Goal: Information Seeking & Learning: Find specific page/section

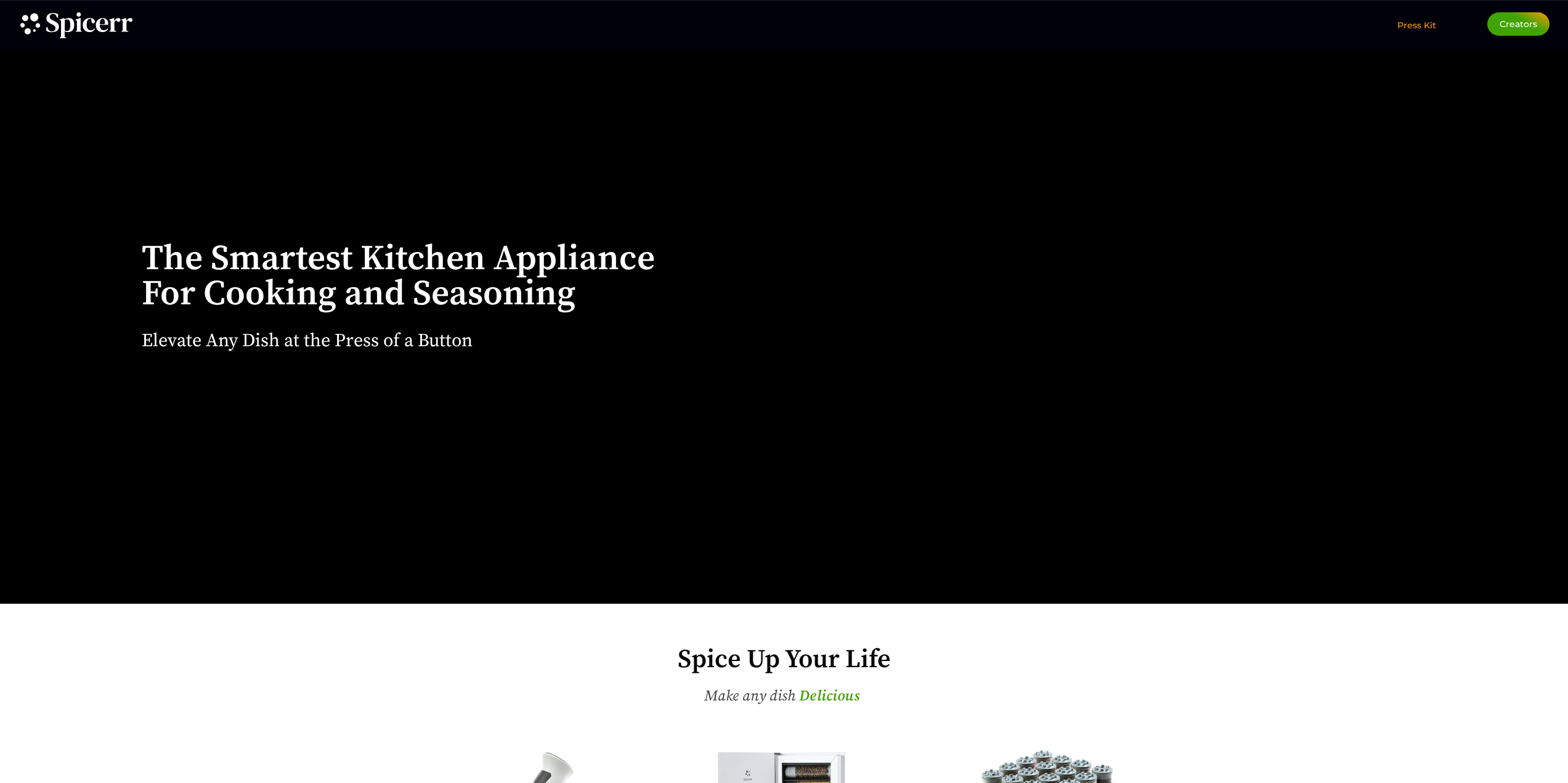
click at [1426, 27] on span "Press Kit" at bounding box center [1416, 25] width 39 height 11
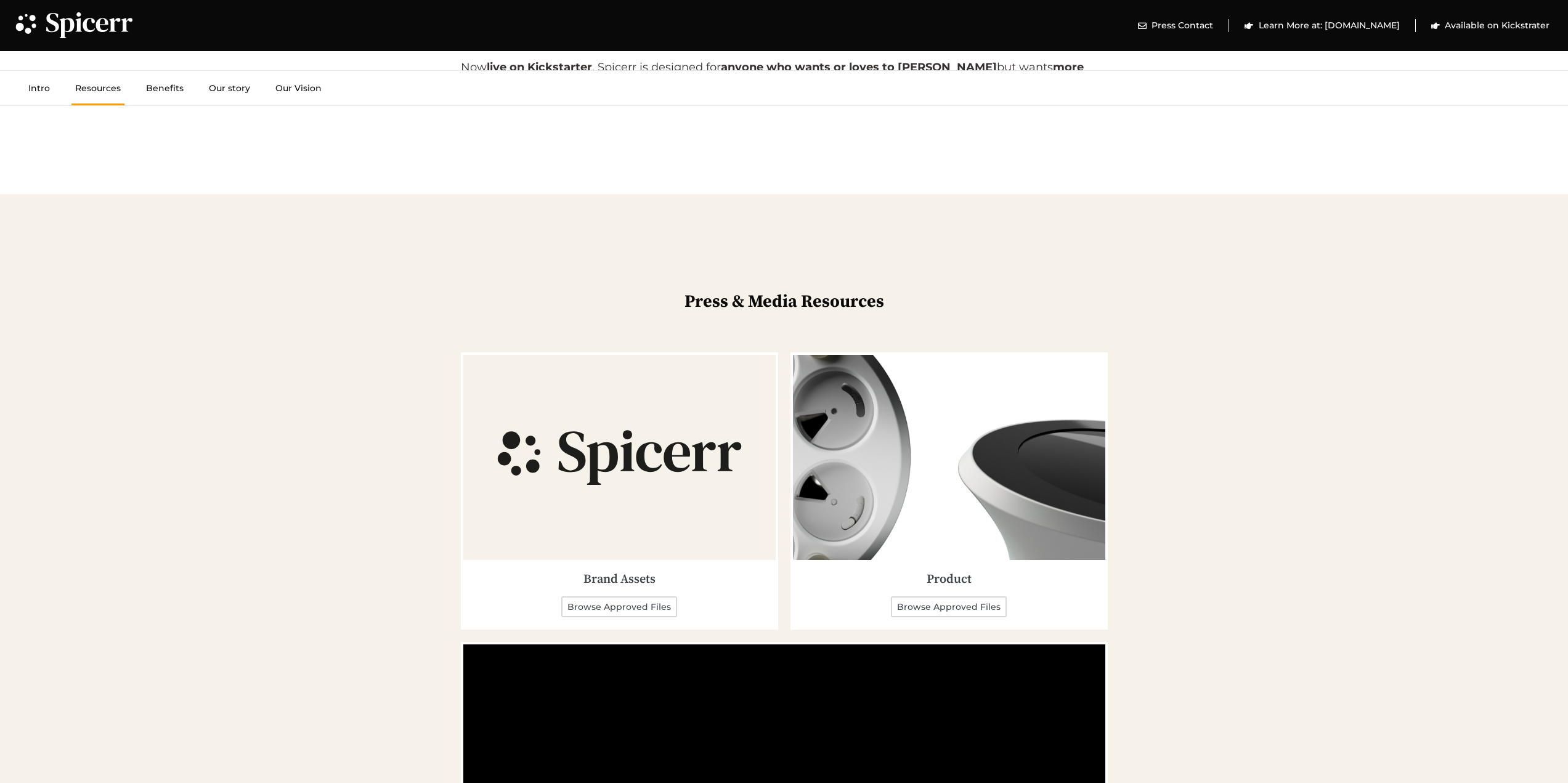
scroll to position [1971, 0]
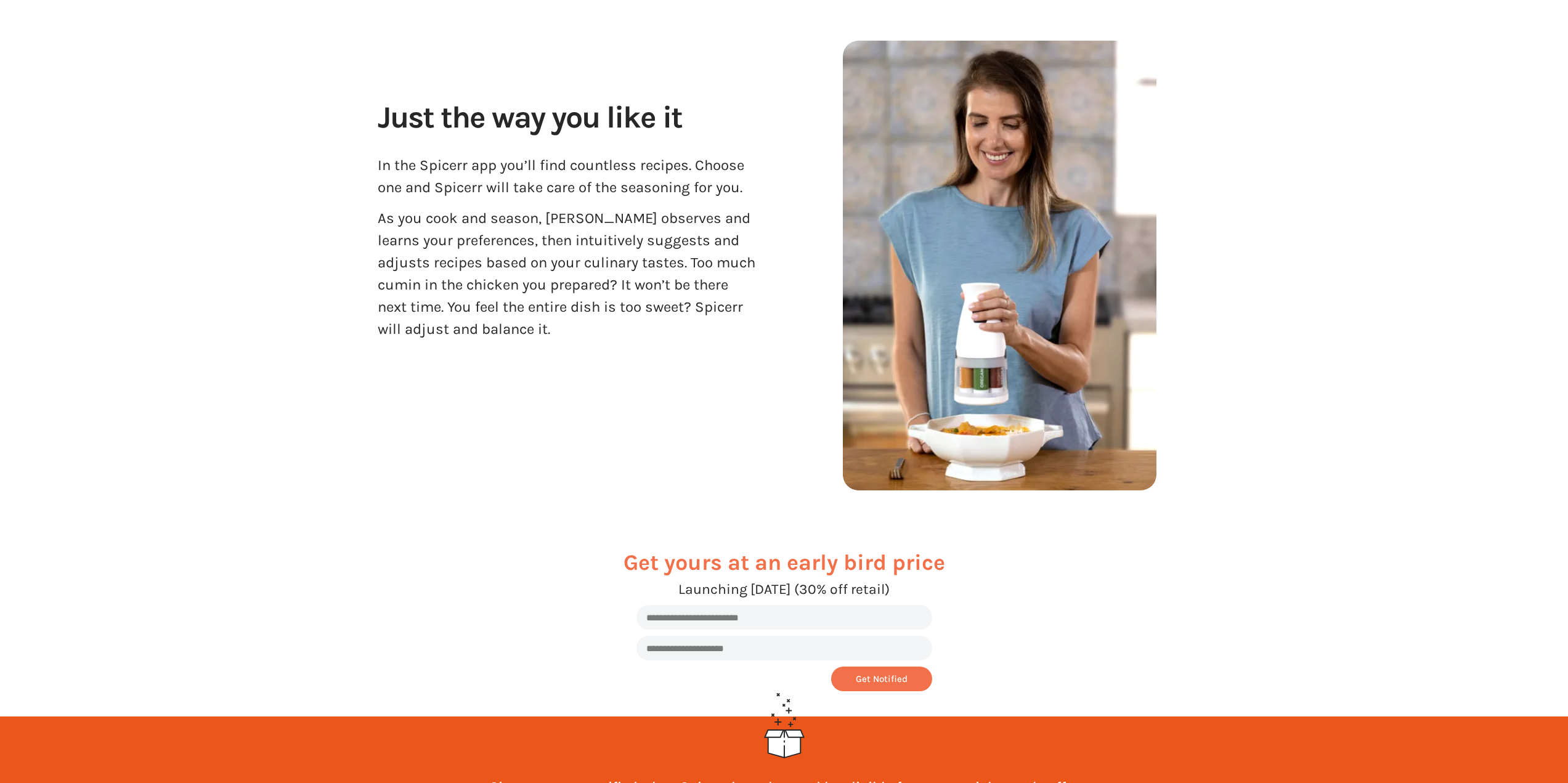
scroll to position [4414, 0]
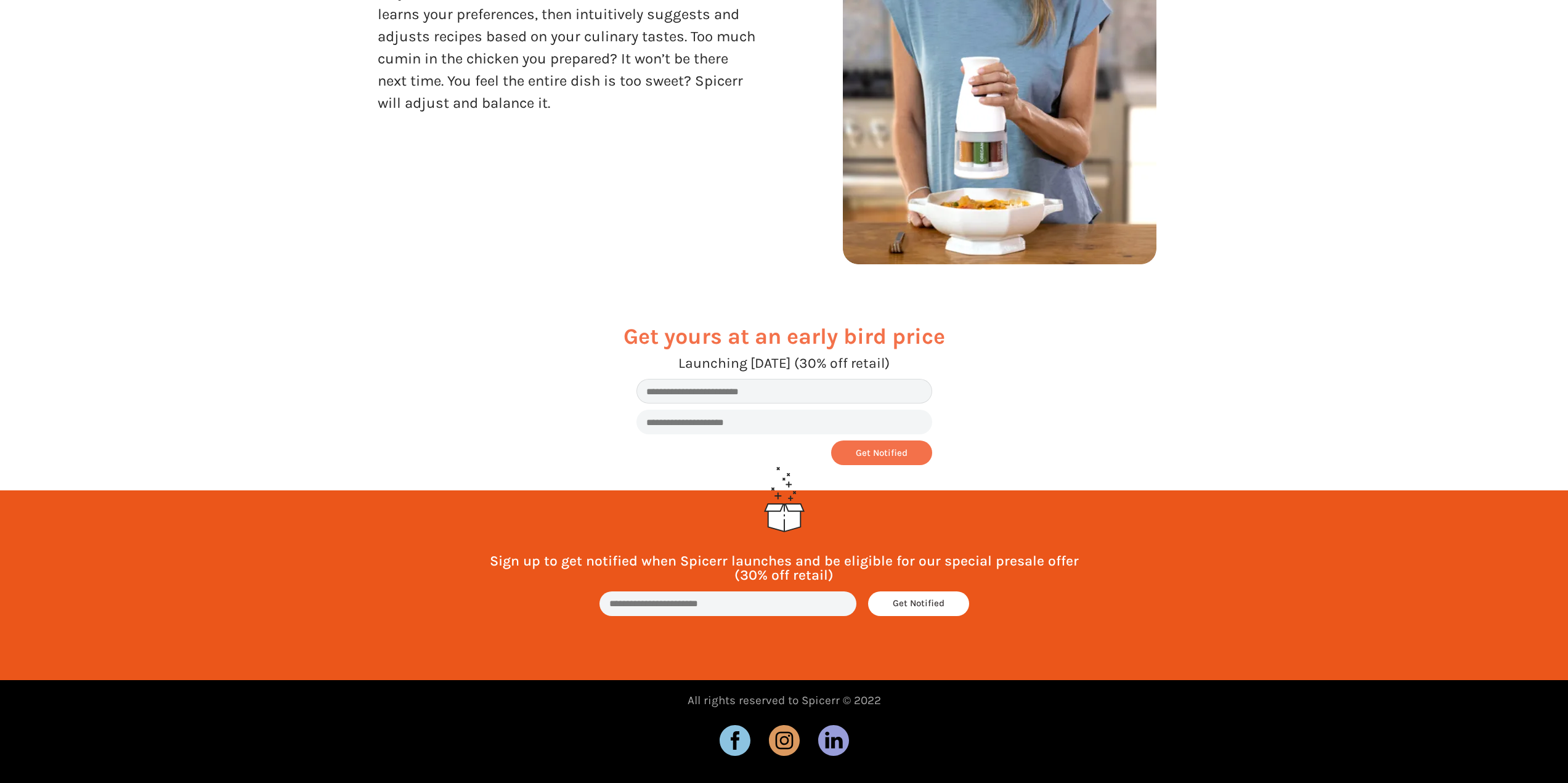
click at [904, 396] on input "text" at bounding box center [784, 391] width 295 height 25
click at [1063, 409] on div "Get yours at an early bird price Launching December 2023 (30% off retail) Get N…" at bounding box center [784, 395] width 863 height 189
click at [784, 739] on icon at bounding box center [784, 740] width 6 height 6
